Goal: Information Seeking & Learning: Learn about a topic

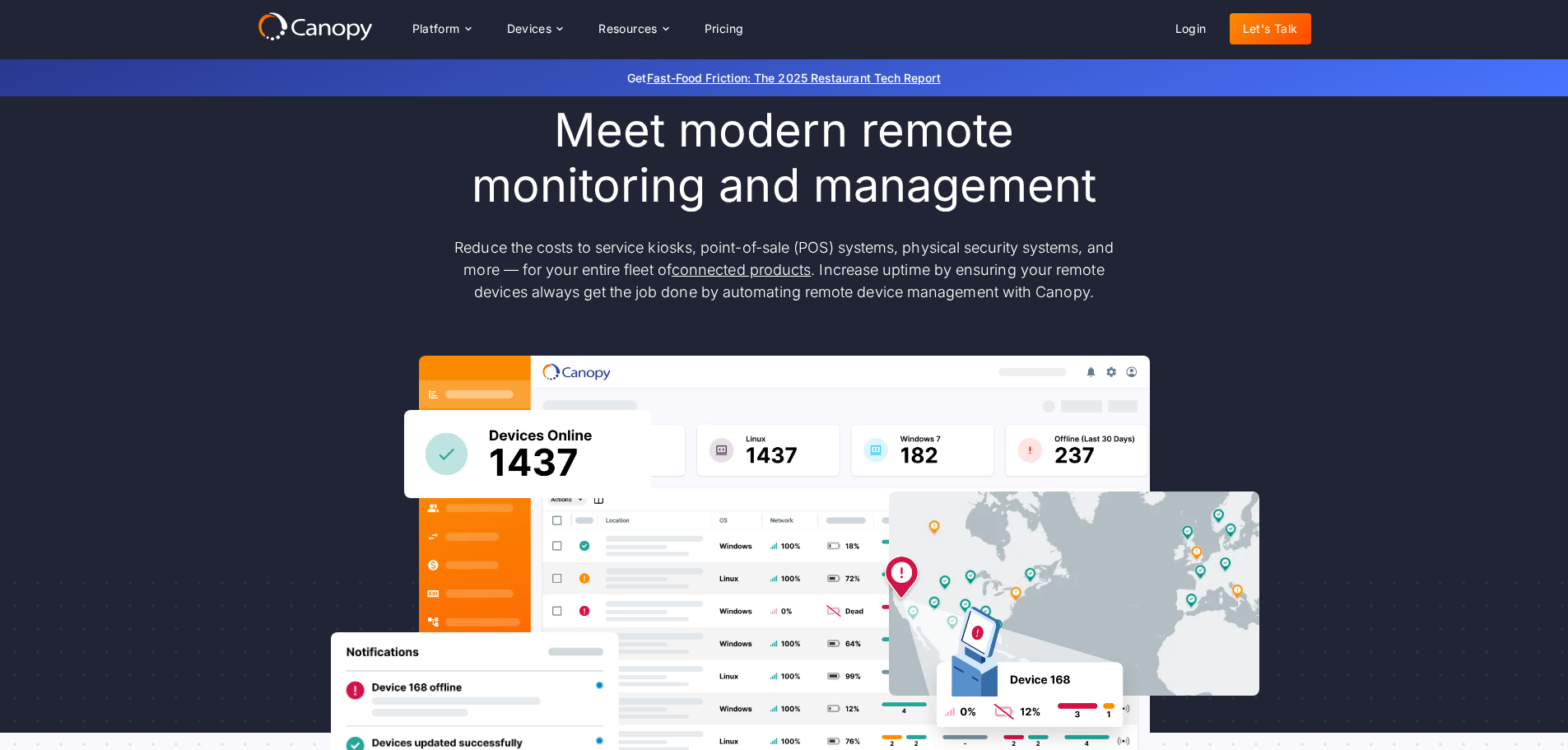
scroll to position [82, 0]
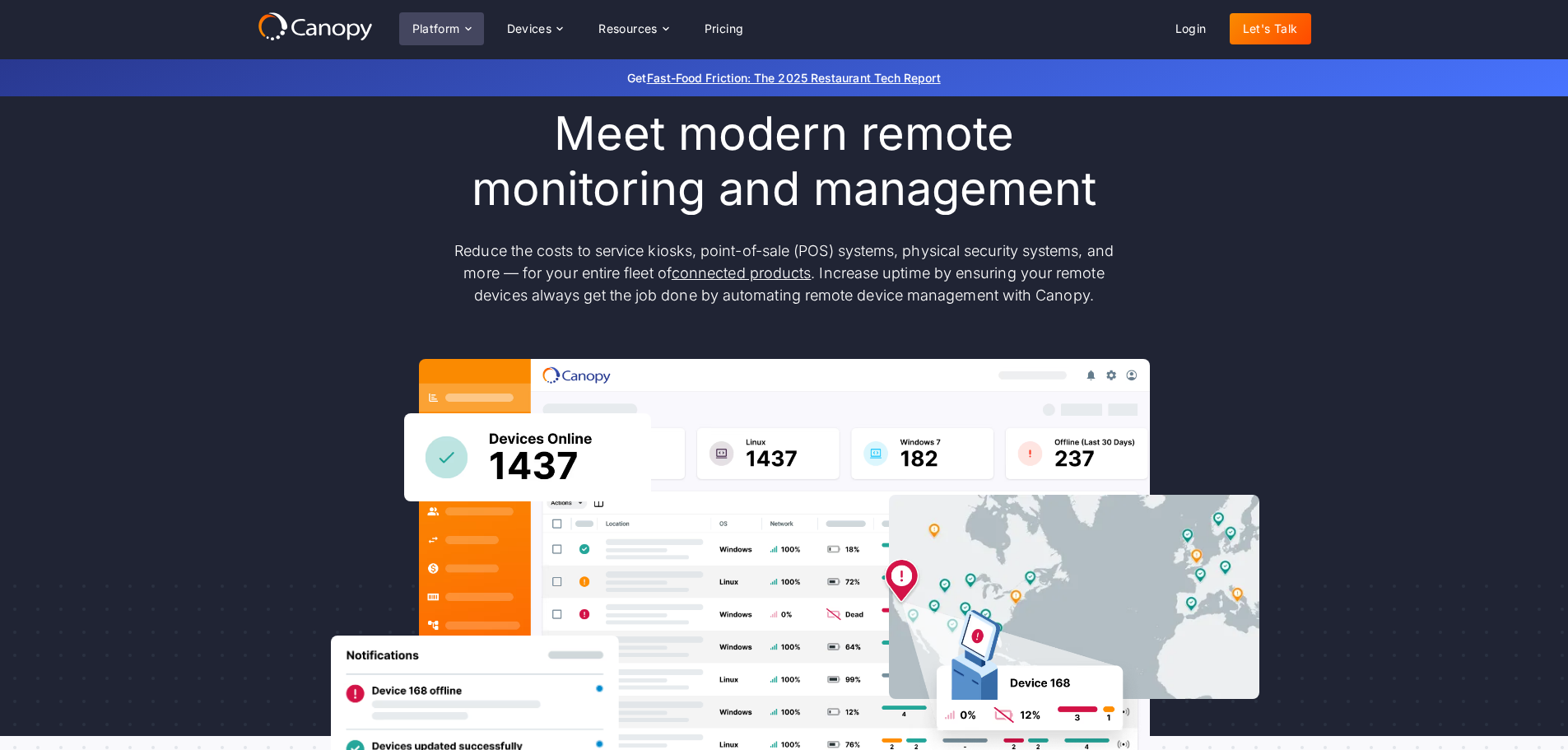
click at [441, 42] on div "Platform" at bounding box center [441, 28] width 85 height 33
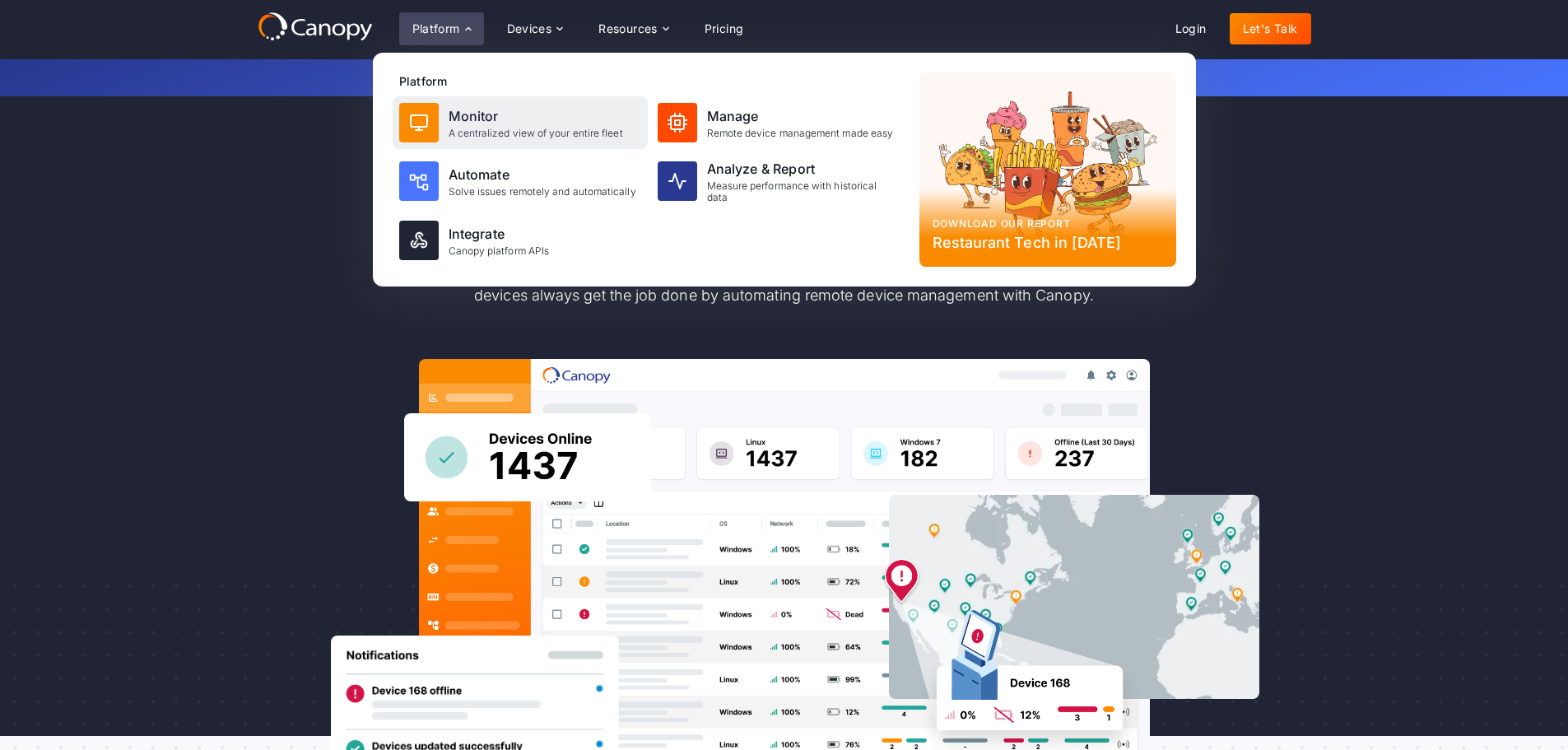
click at [492, 119] on div "Monitor" at bounding box center [535, 116] width 175 height 20
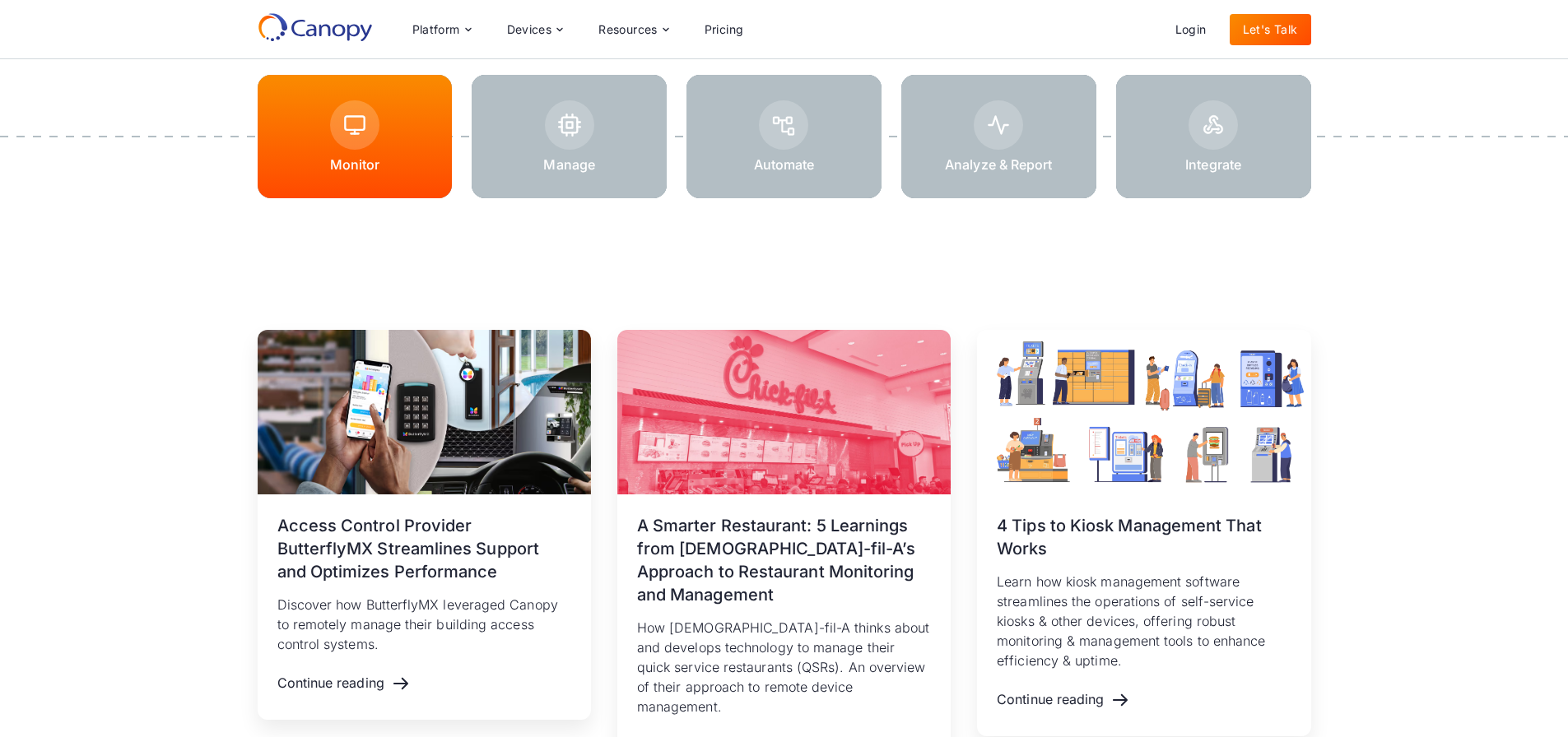
scroll to position [1963, 0]
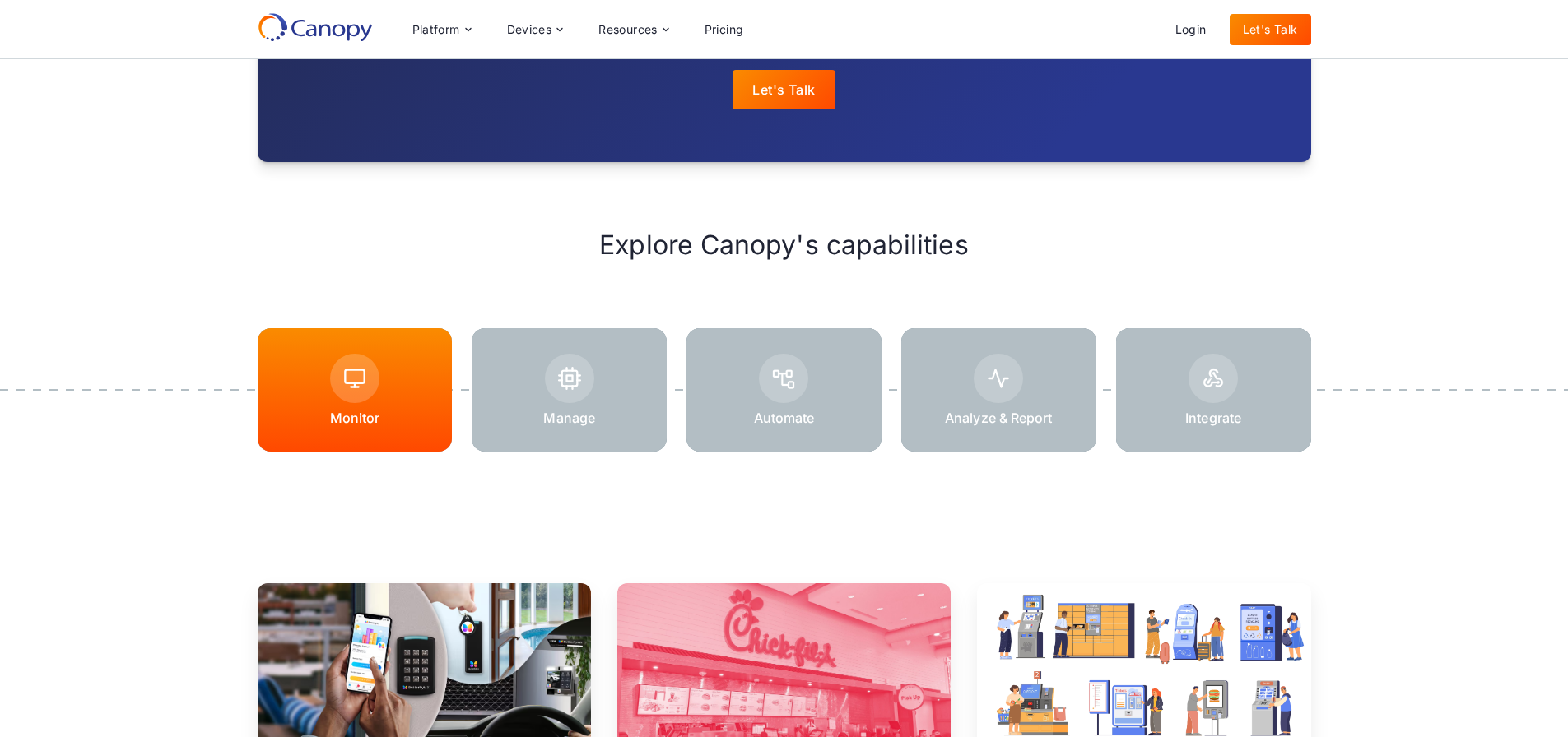
click at [552, 415] on p "Manage" at bounding box center [568, 417] width 51 height 16
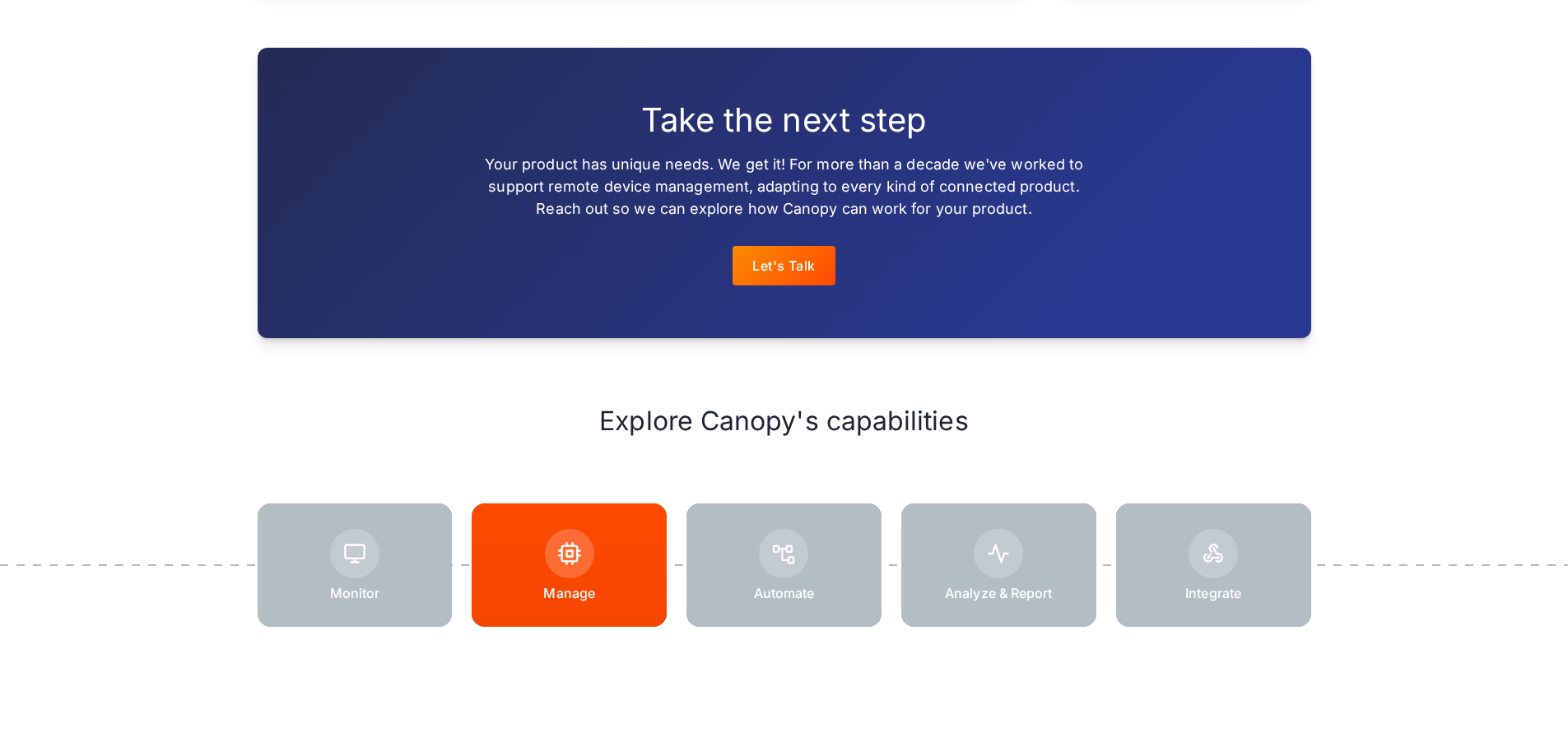
scroll to position [2186, 0]
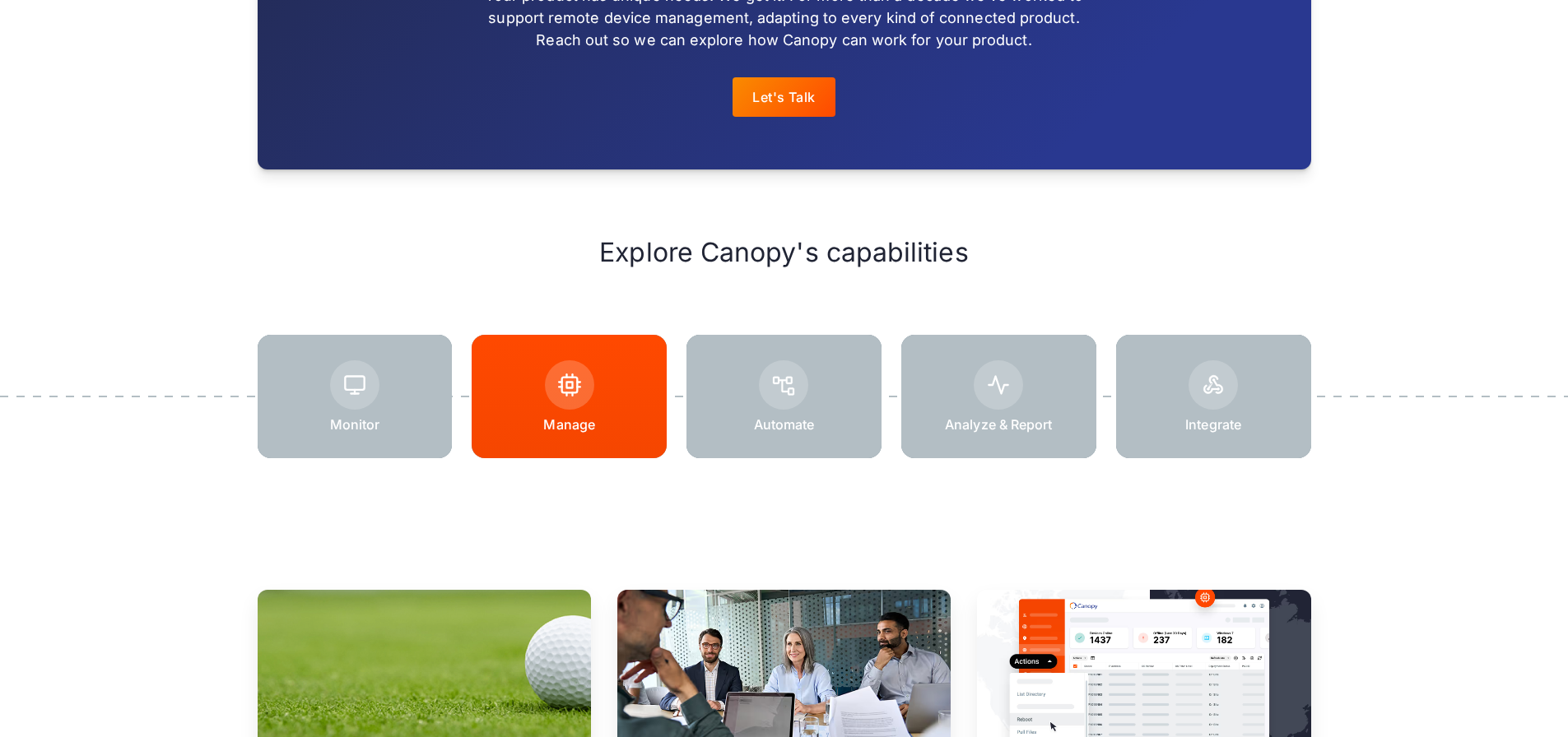
click at [813, 354] on div at bounding box center [783, 396] width 195 height 124
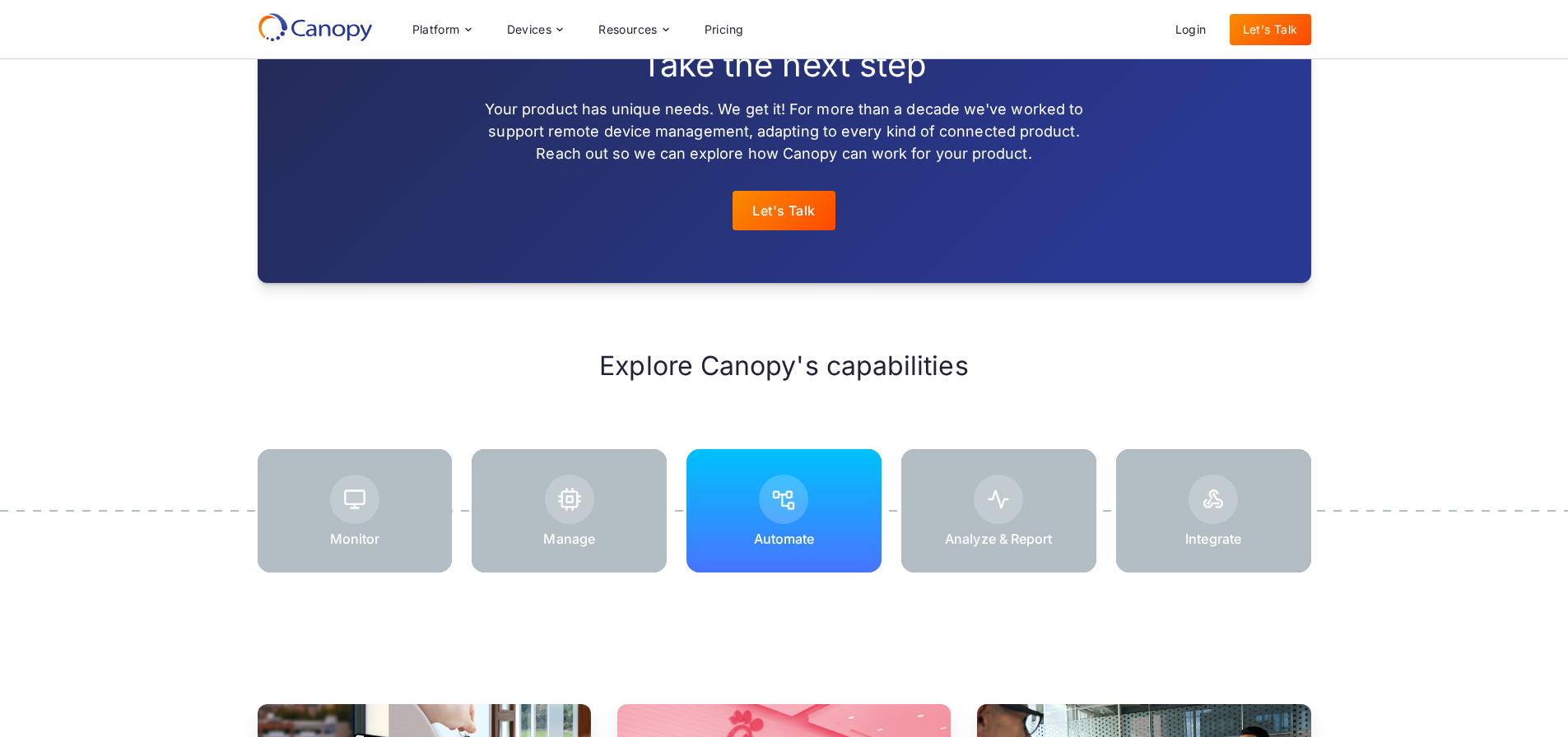
scroll to position [2057, 0]
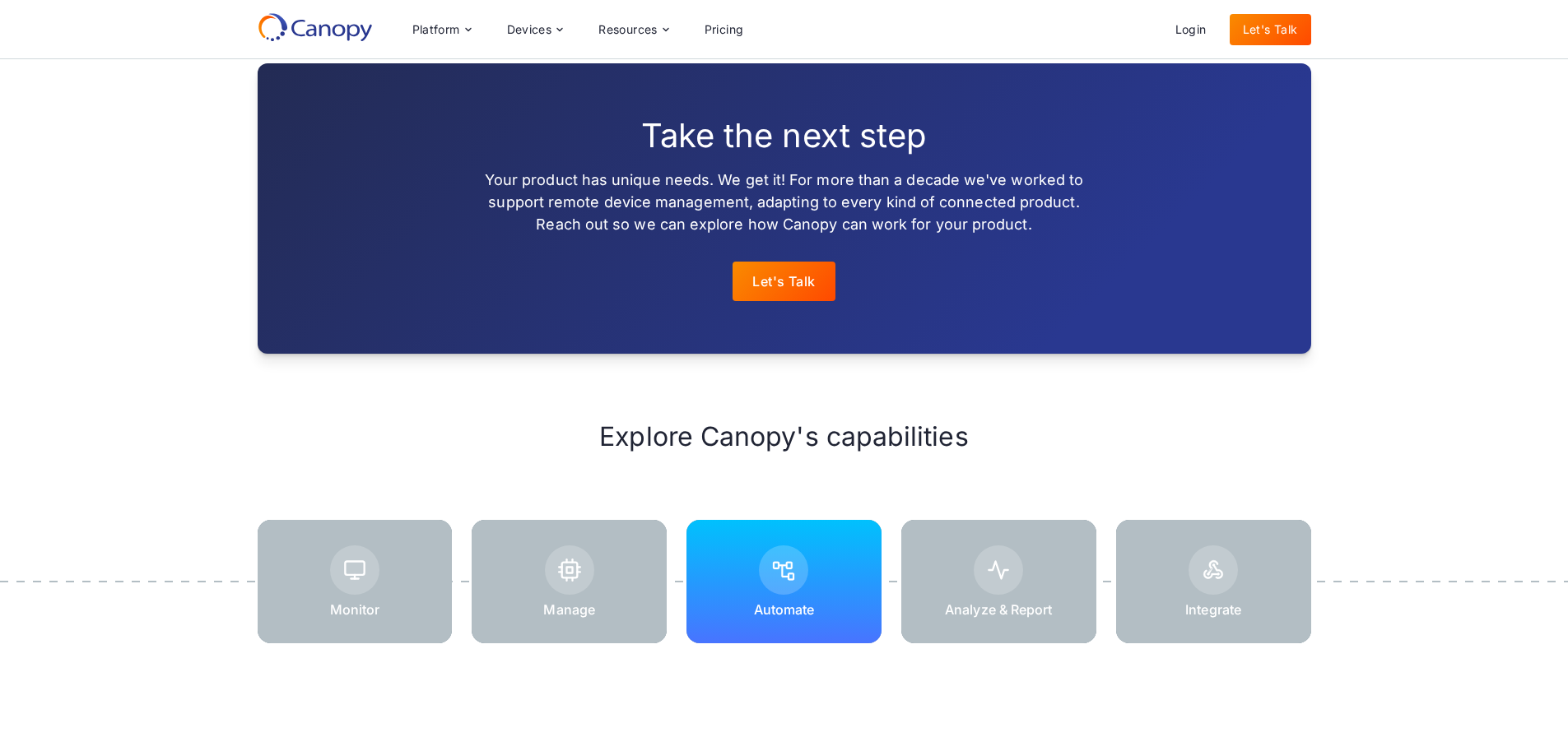
click at [1044, 535] on div at bounding box center [998, 582] width 195 height 124
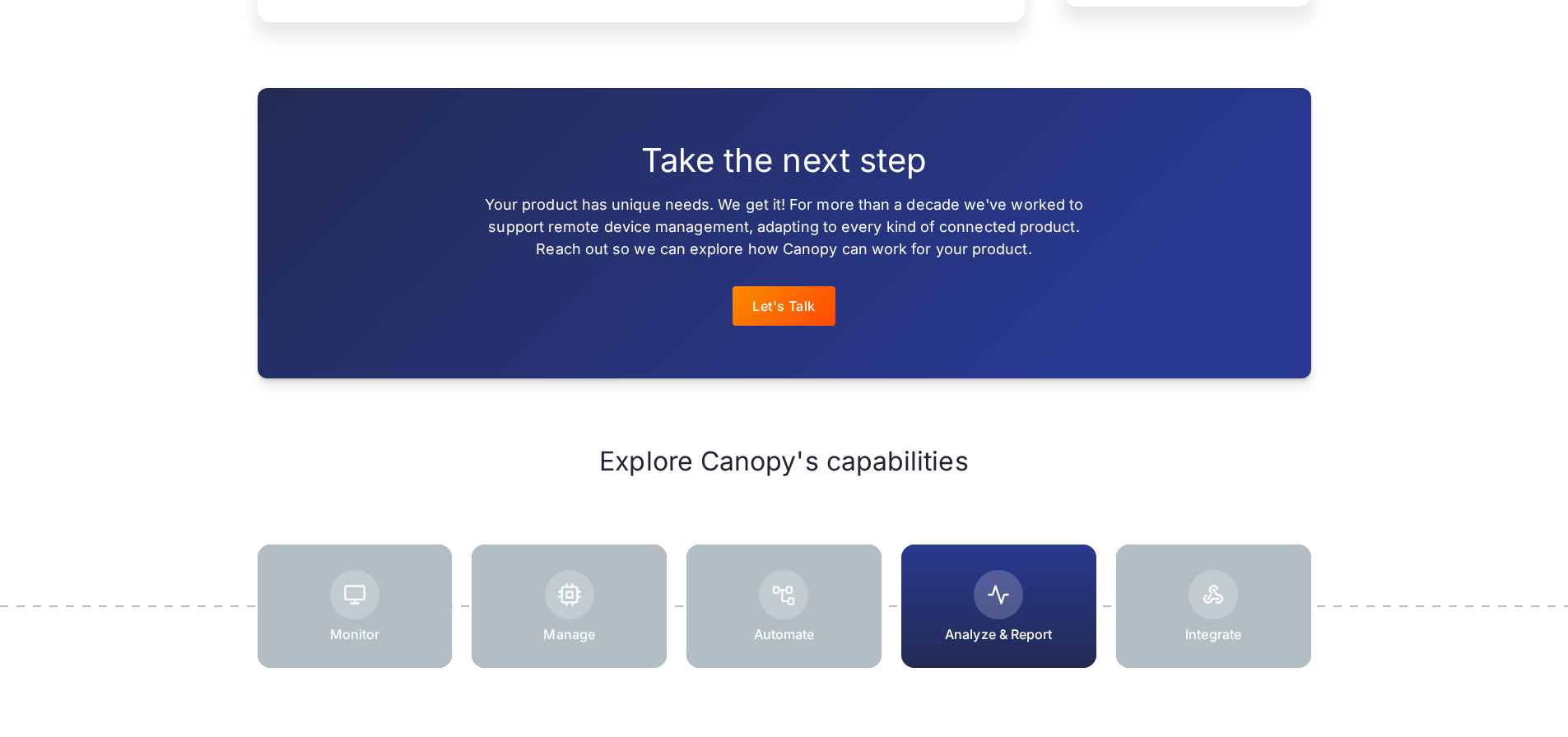
scroll to position [2057, 0]
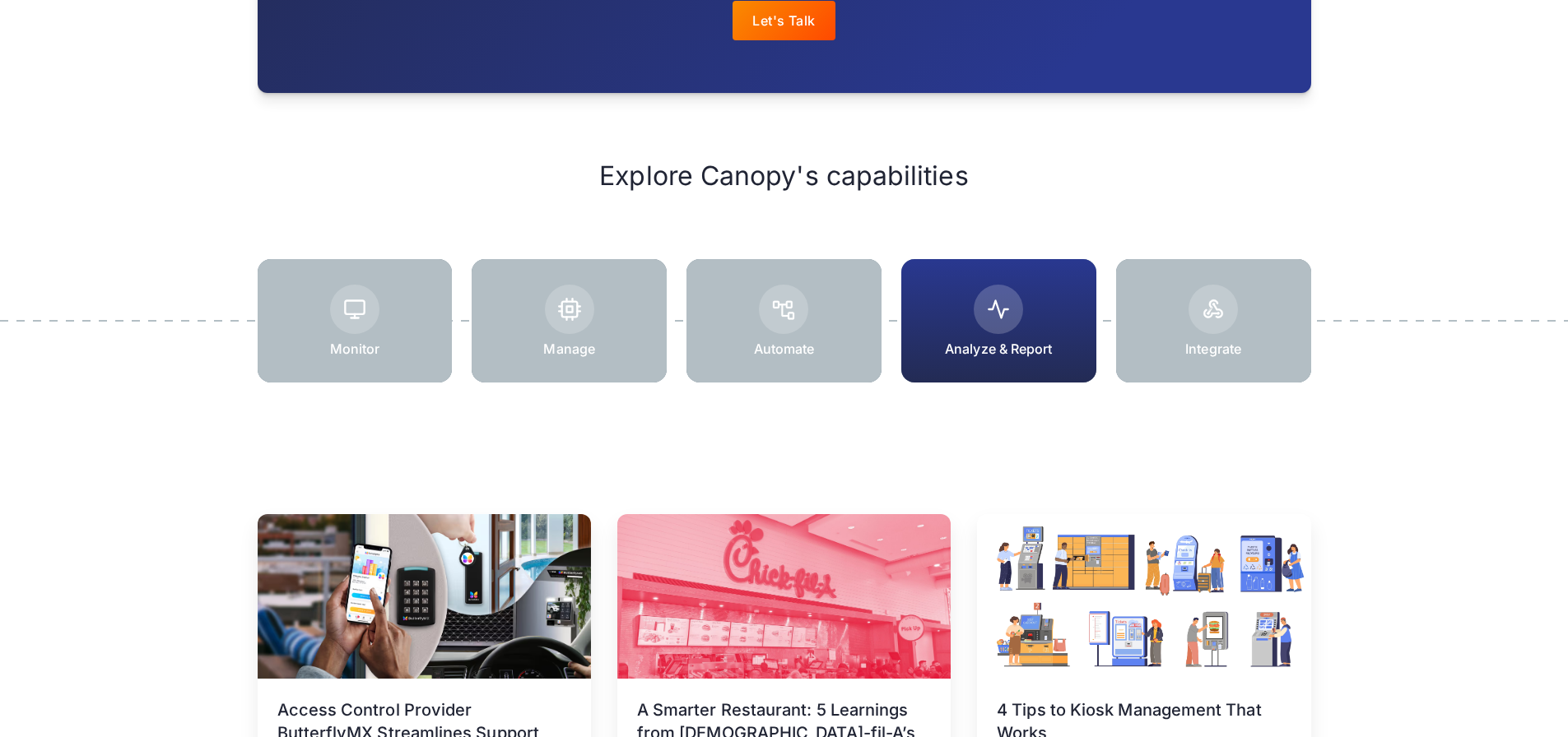
click at [1267, 367] on div at bounding box center [1212, 322] width 195 height 124
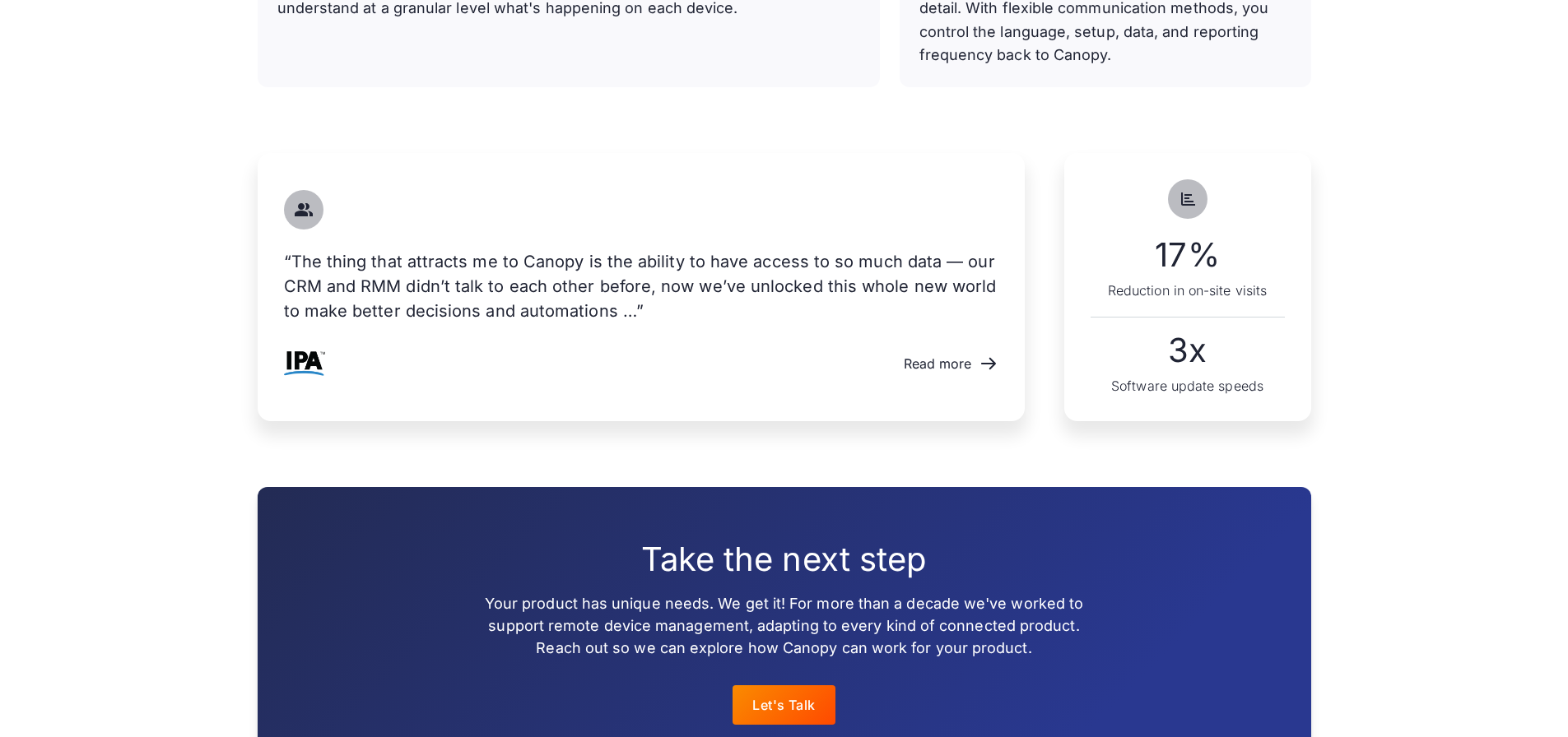
scroll to position [1070, 0]
